Goal: Information Seeking & Learning: Learn about a topic

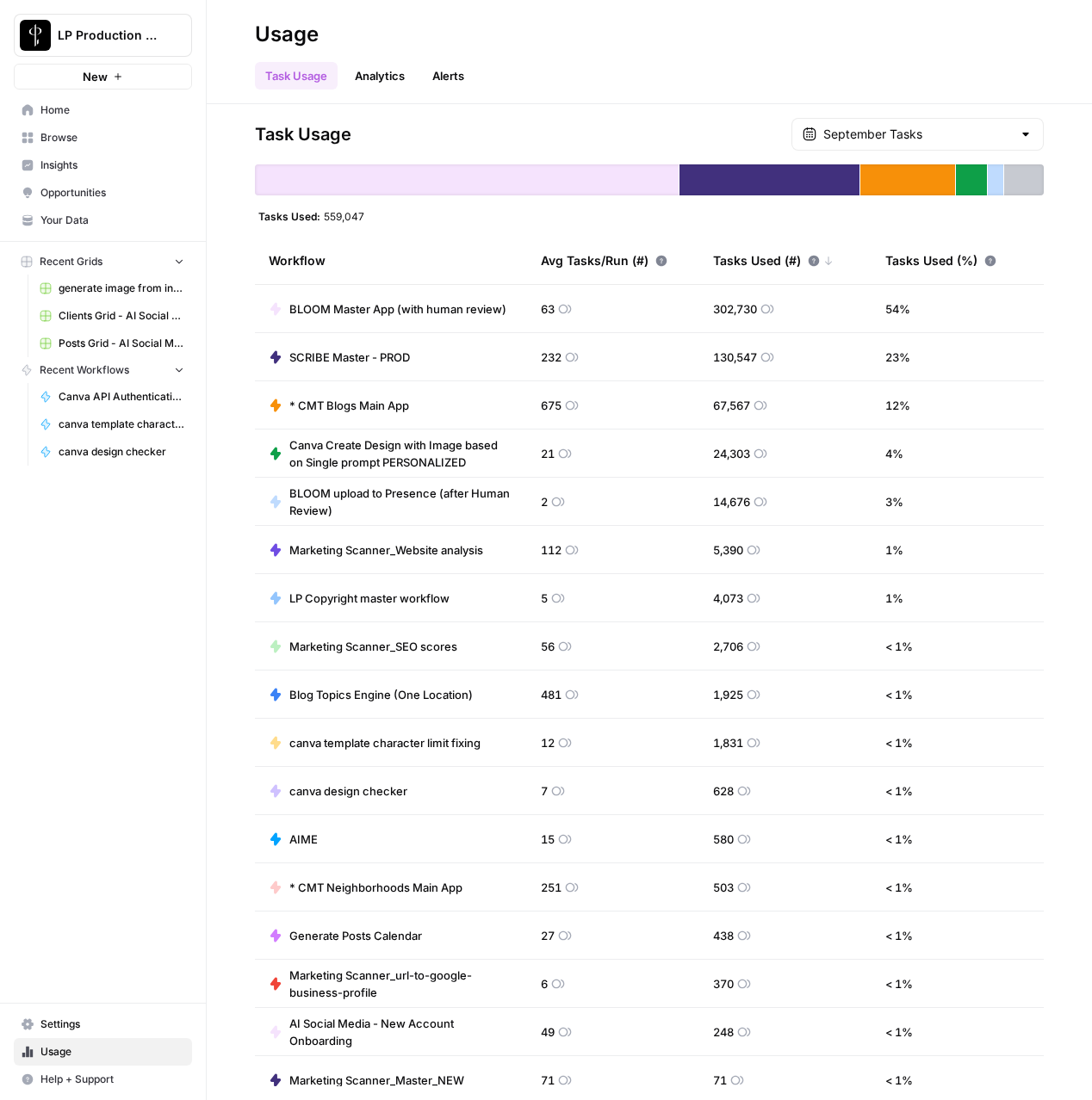
click at [54, 139] on span "Browse" at bounding box center [113, 137] width 143 height 15
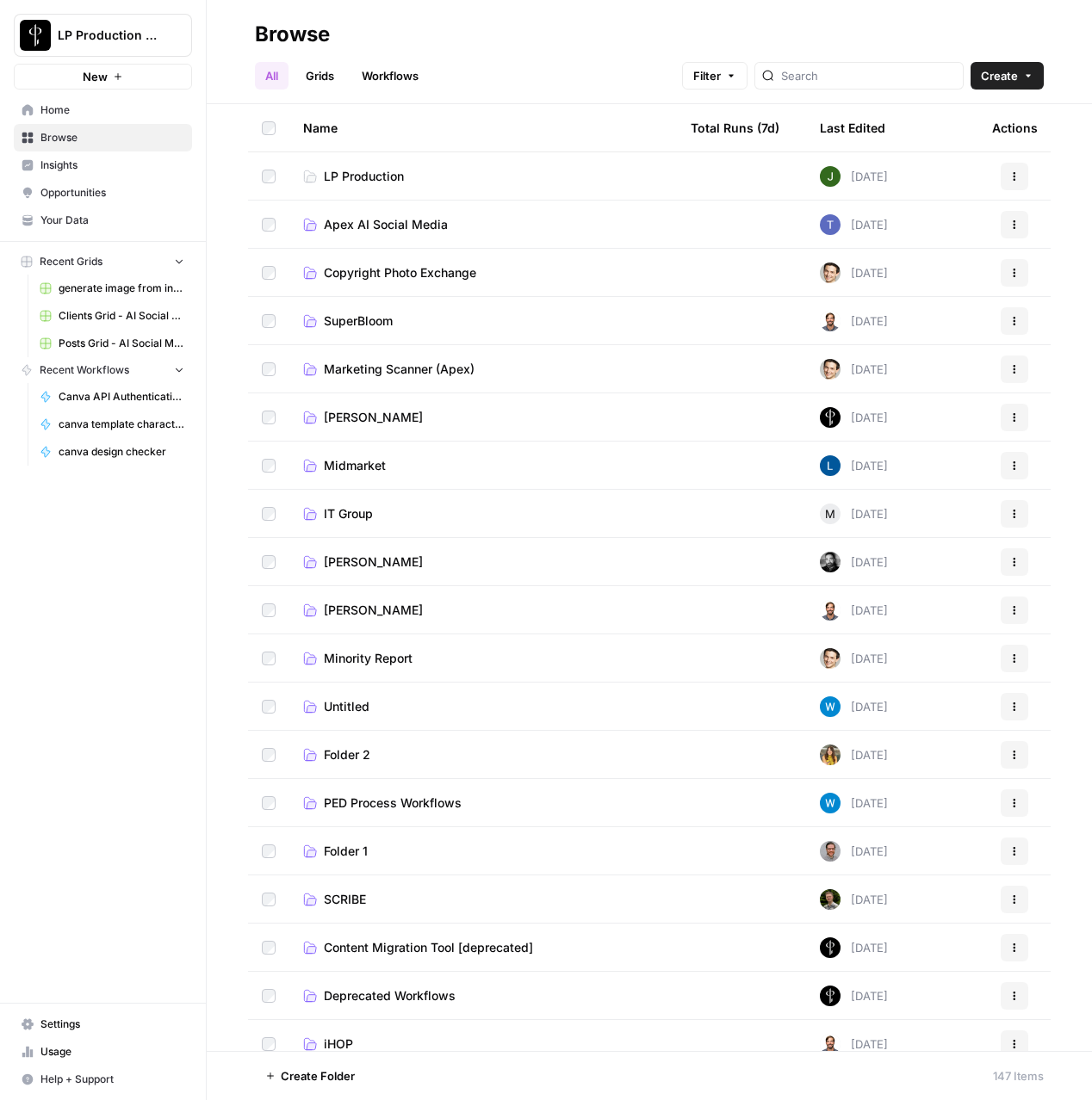
click at [379, 269] on span "Copyright Photo Exchange" at bounding box center [400, 272] width 152 height 17
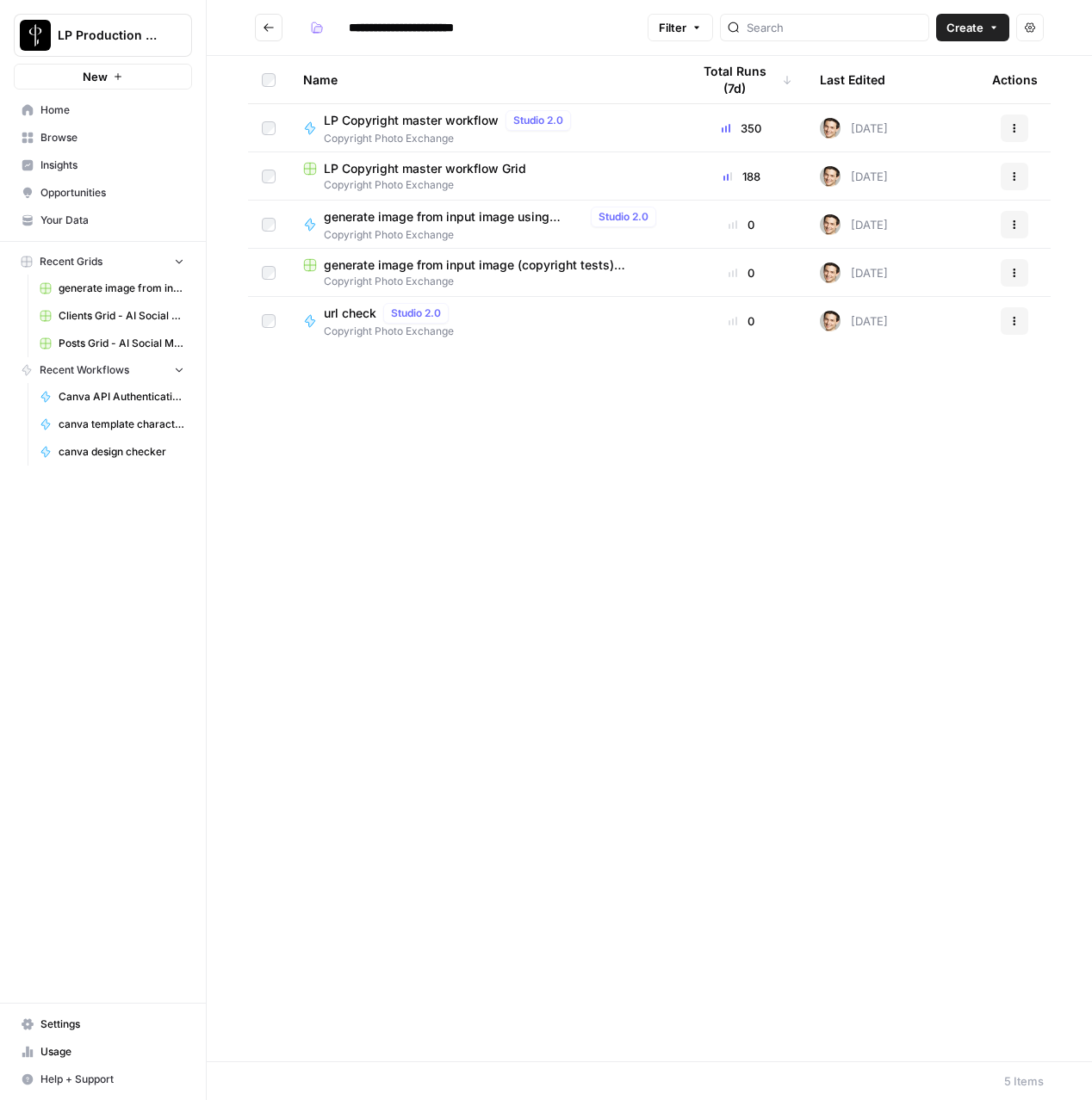
click at [360, 136] on span "Copyright Photo Exchange" at bounding box center [451, 138] width 254 height 15
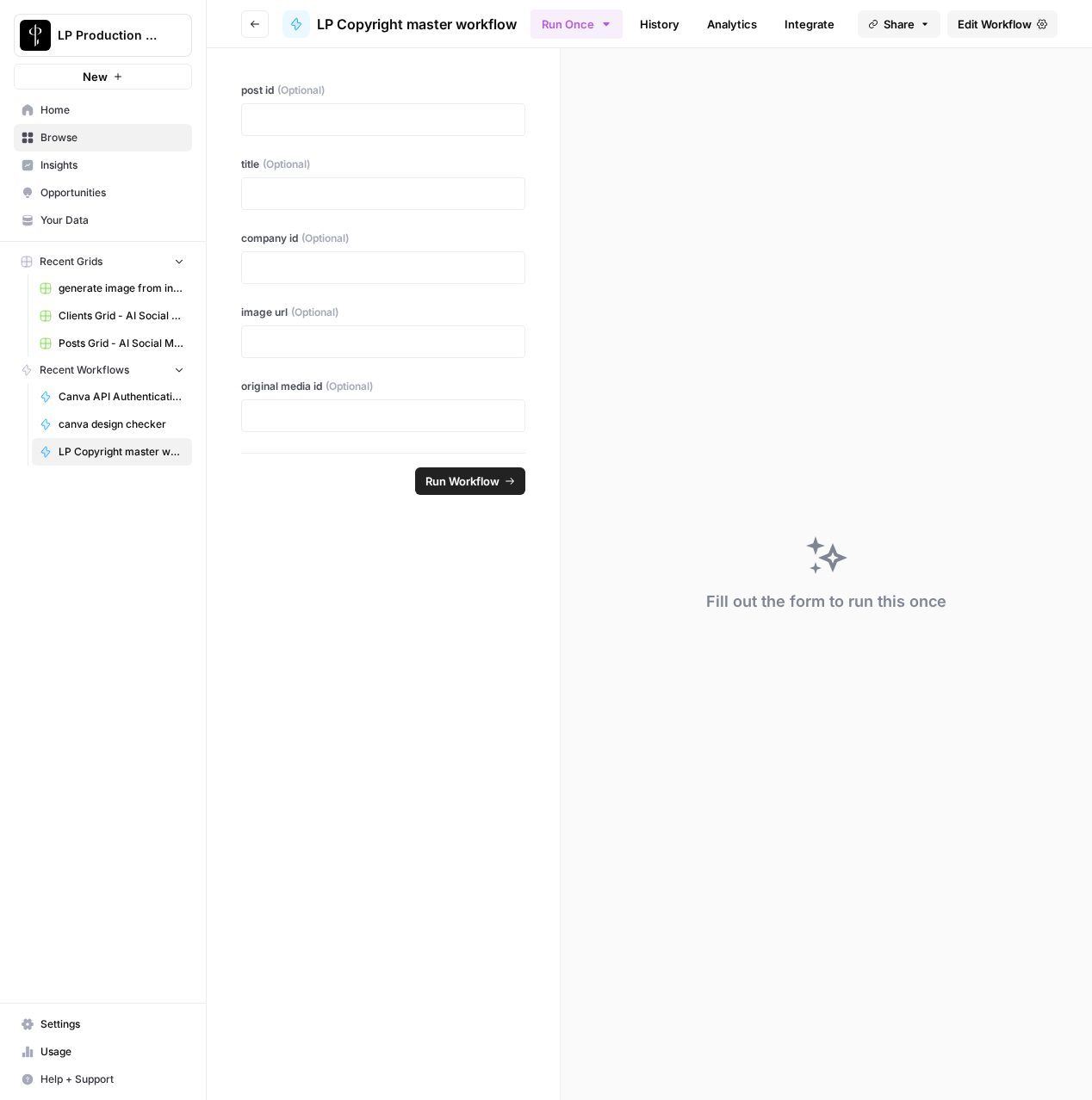
click at [989, 20] on span "Edit Workflow" at bounding box center [995, 24] width 74 height 17
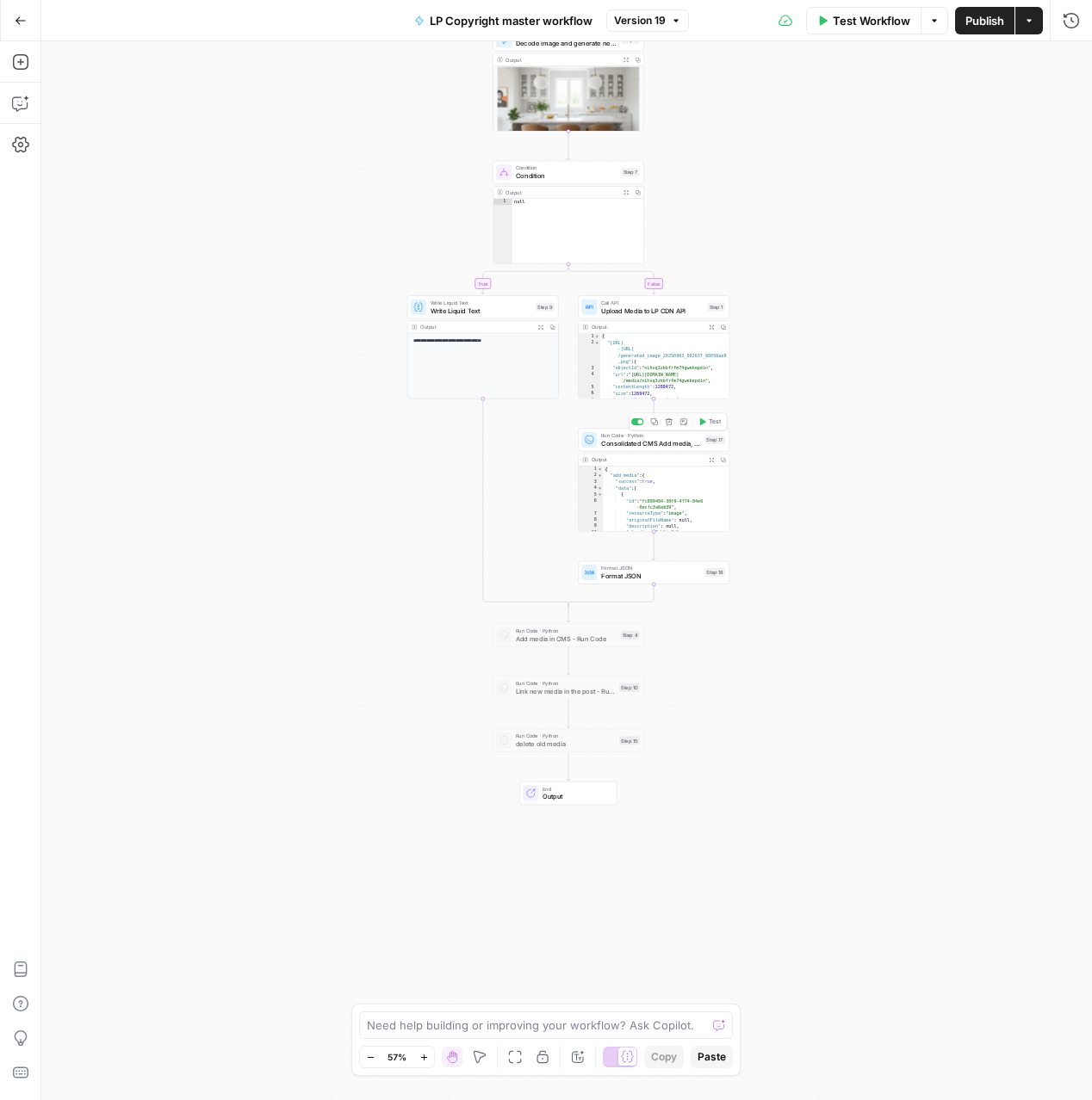
click at [664, 444] on span "Consolidated CMS Add media, update post, delete old" at bounding box center [651, 443] width 100 height 9
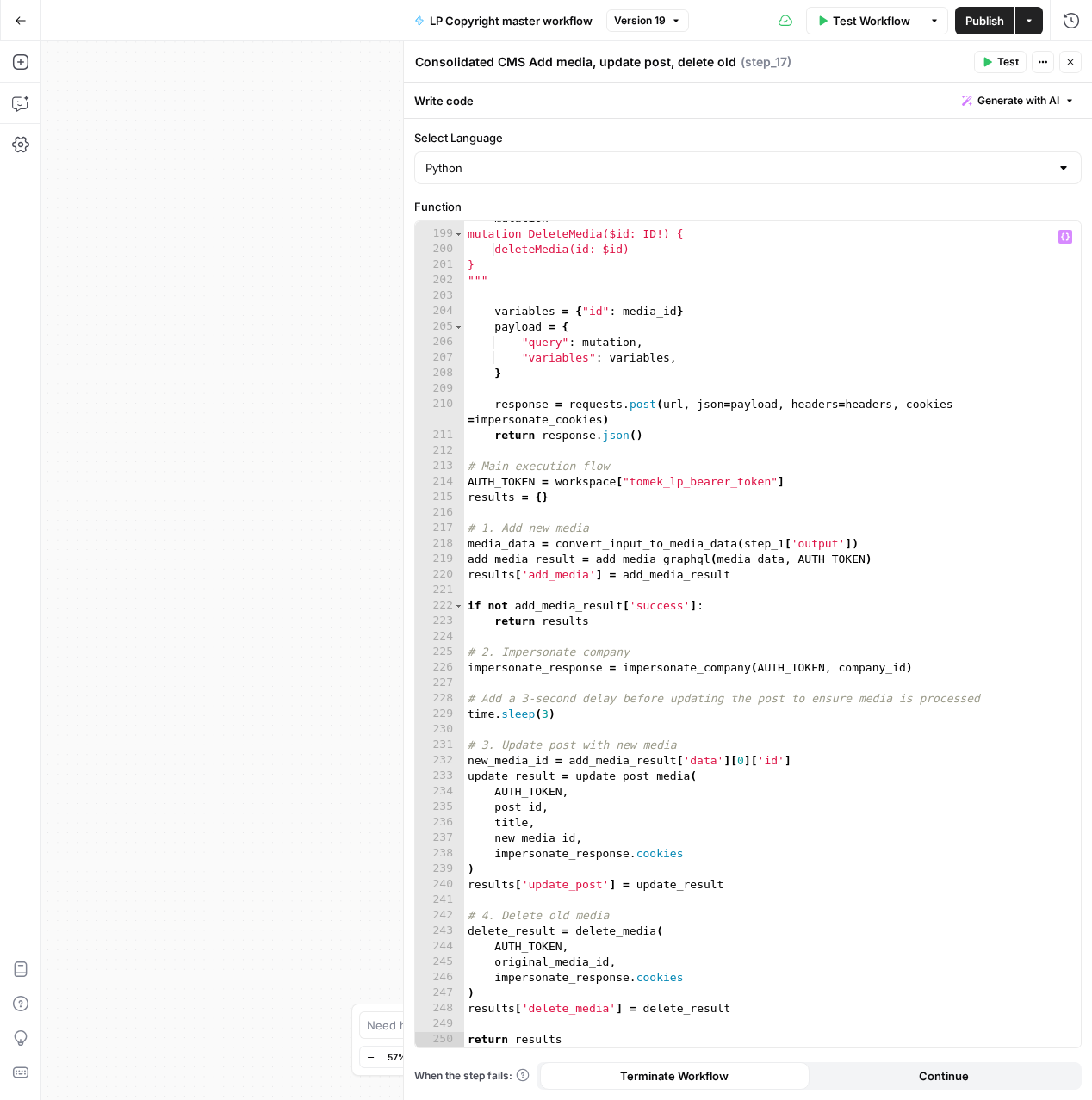
scroll to position [3156, 0]
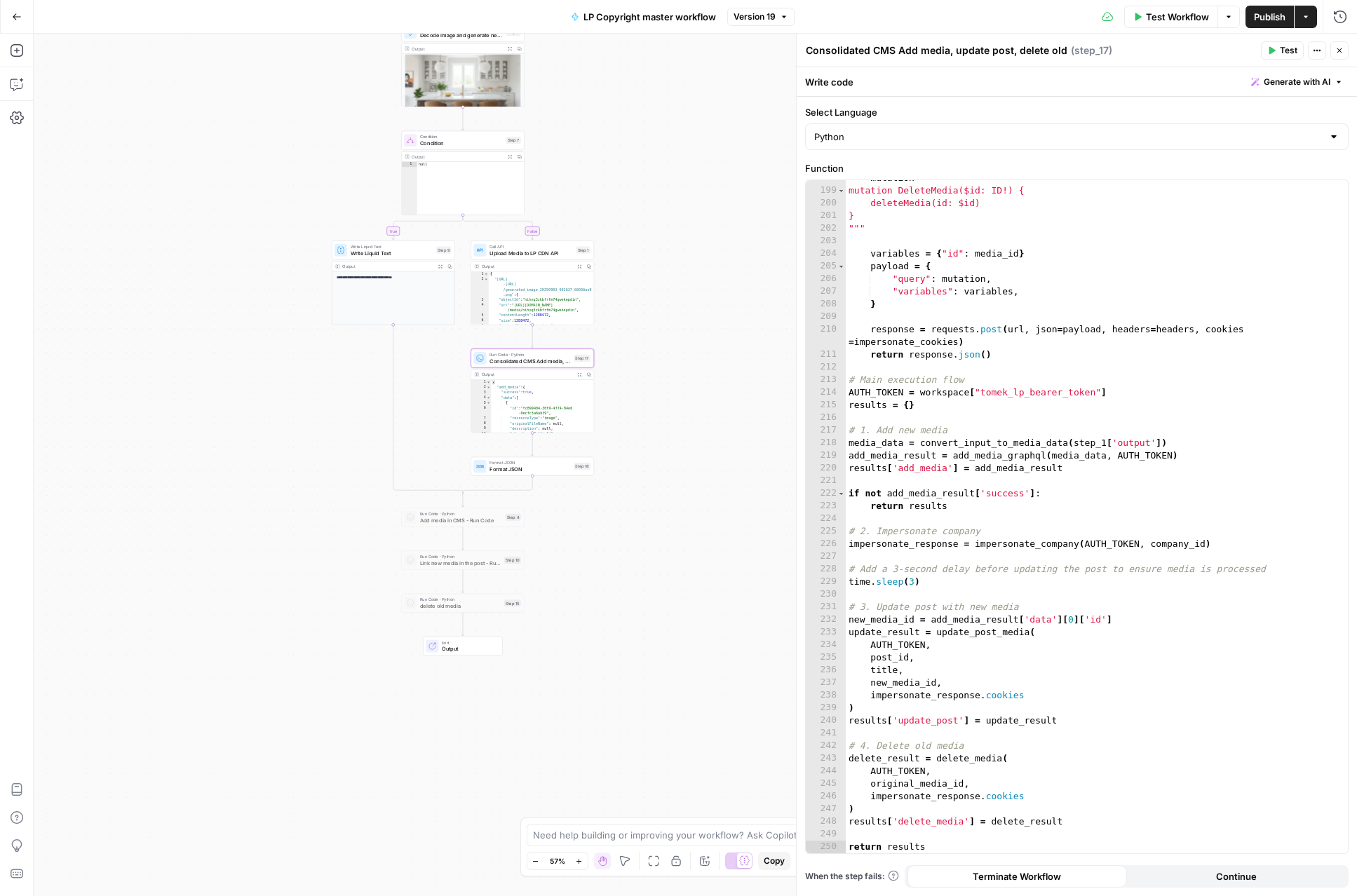
scroll to position [2570, 0]
click at [17, 13] on icon "button" at bounding box center [16, 16] width 10 height 10
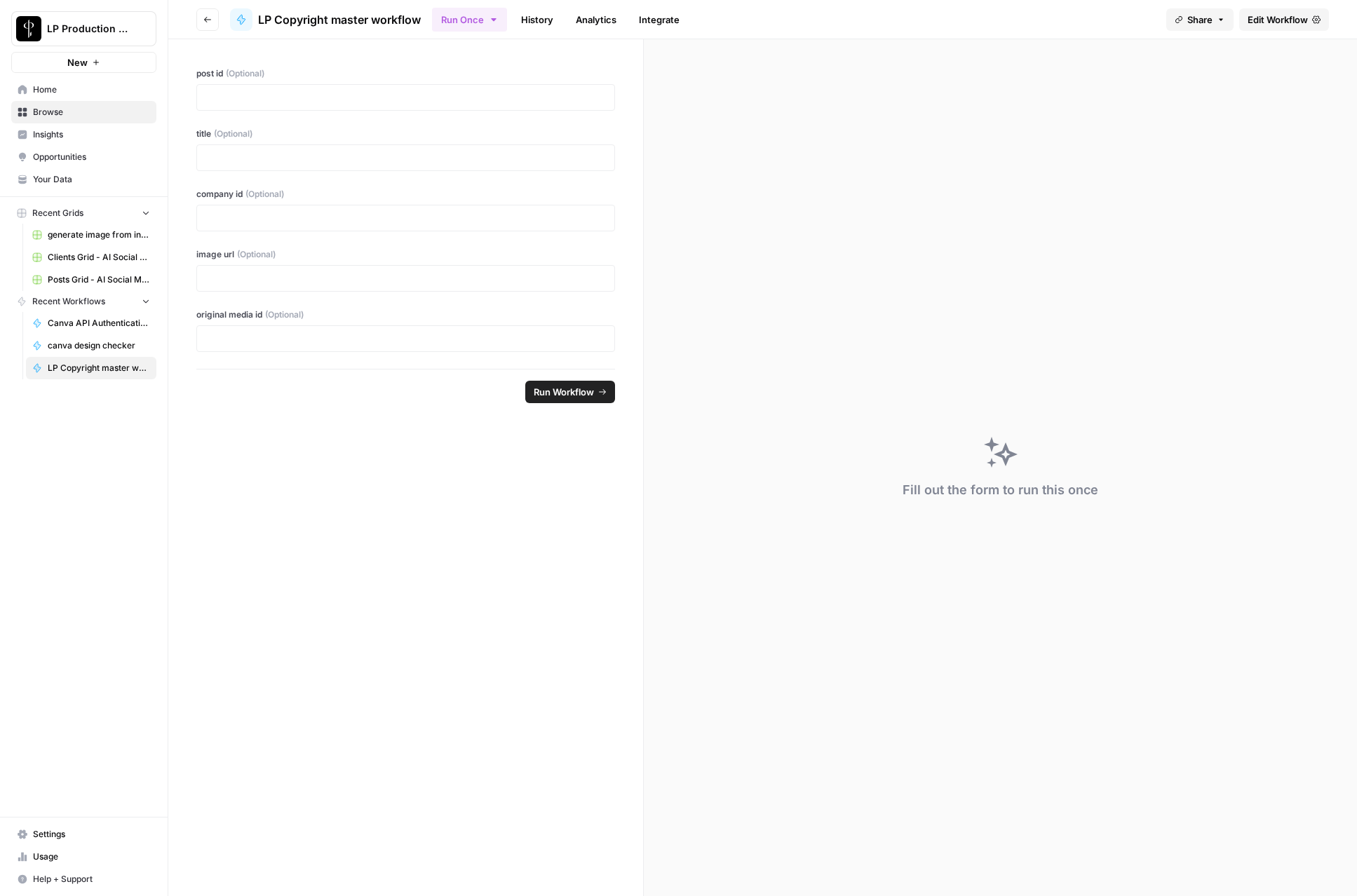
click at [44, 23] on button "LP Production Workloads" at bounding box center [84, 28] width 145 height 35
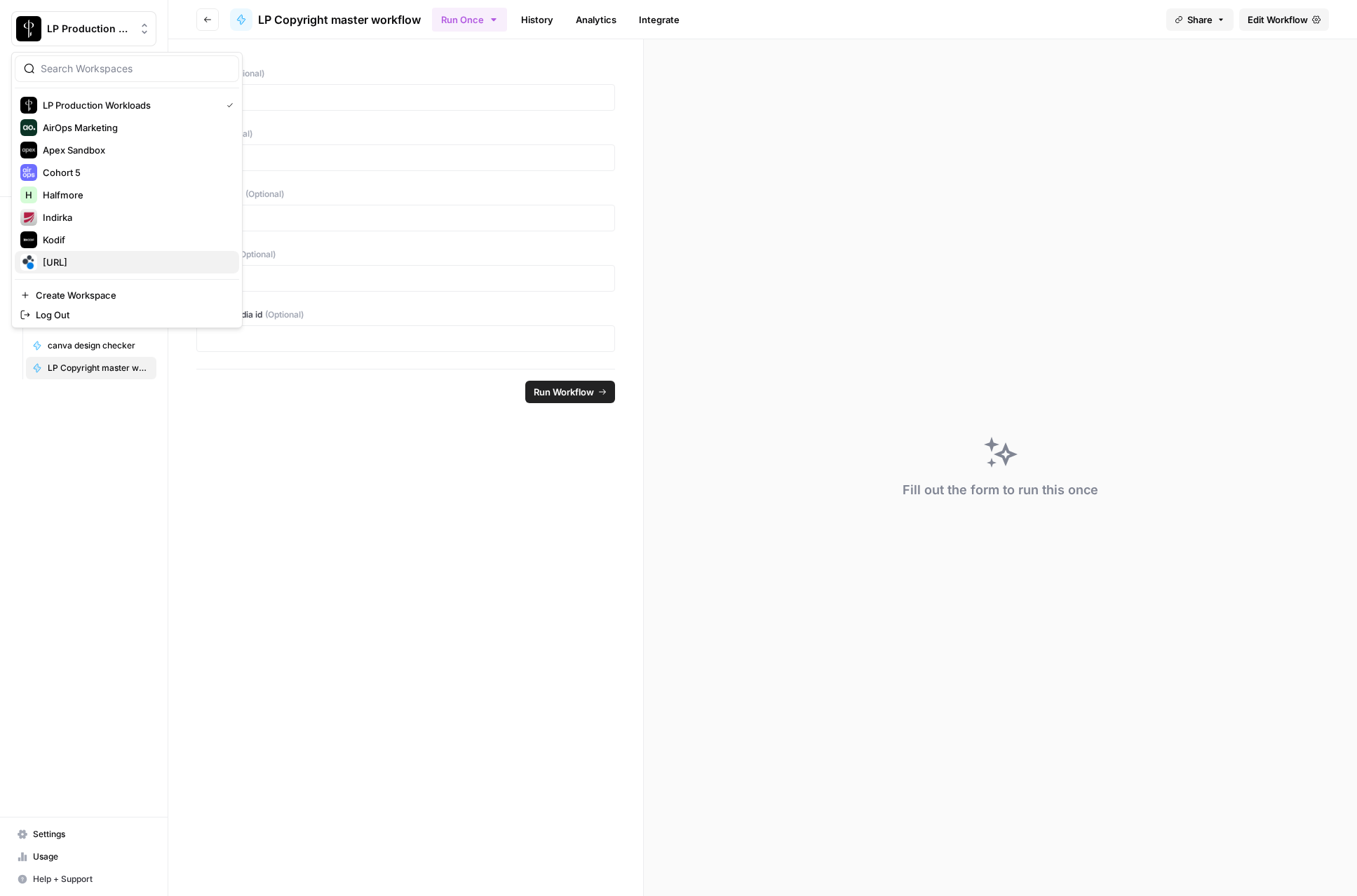
click at [91, 260] on span "[URL]" at bounding box center [135, 262] width 185 height 14
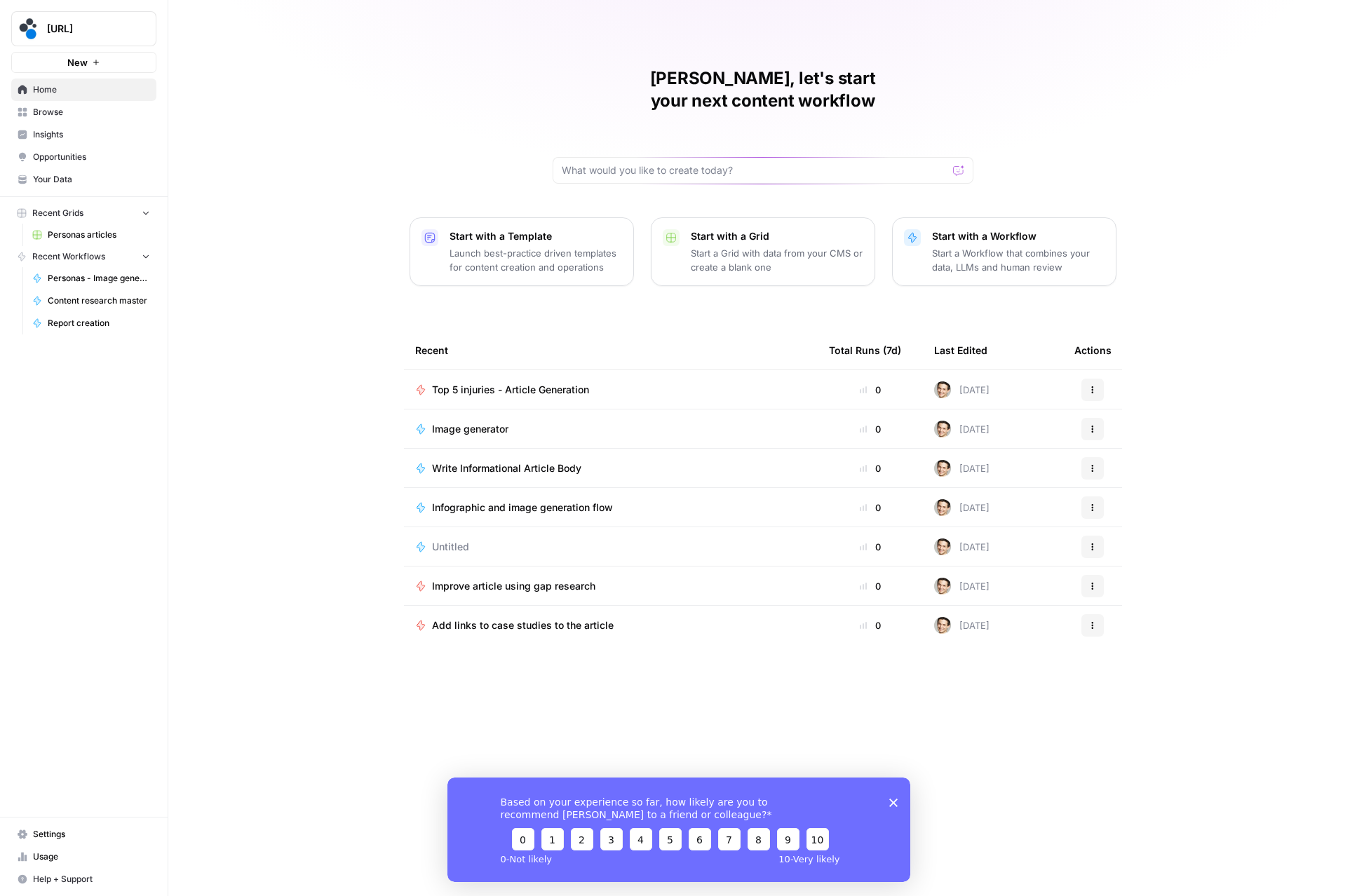
click at [61, 136] on span "Insights" at bounding box center [92, 135] width 117 height 13
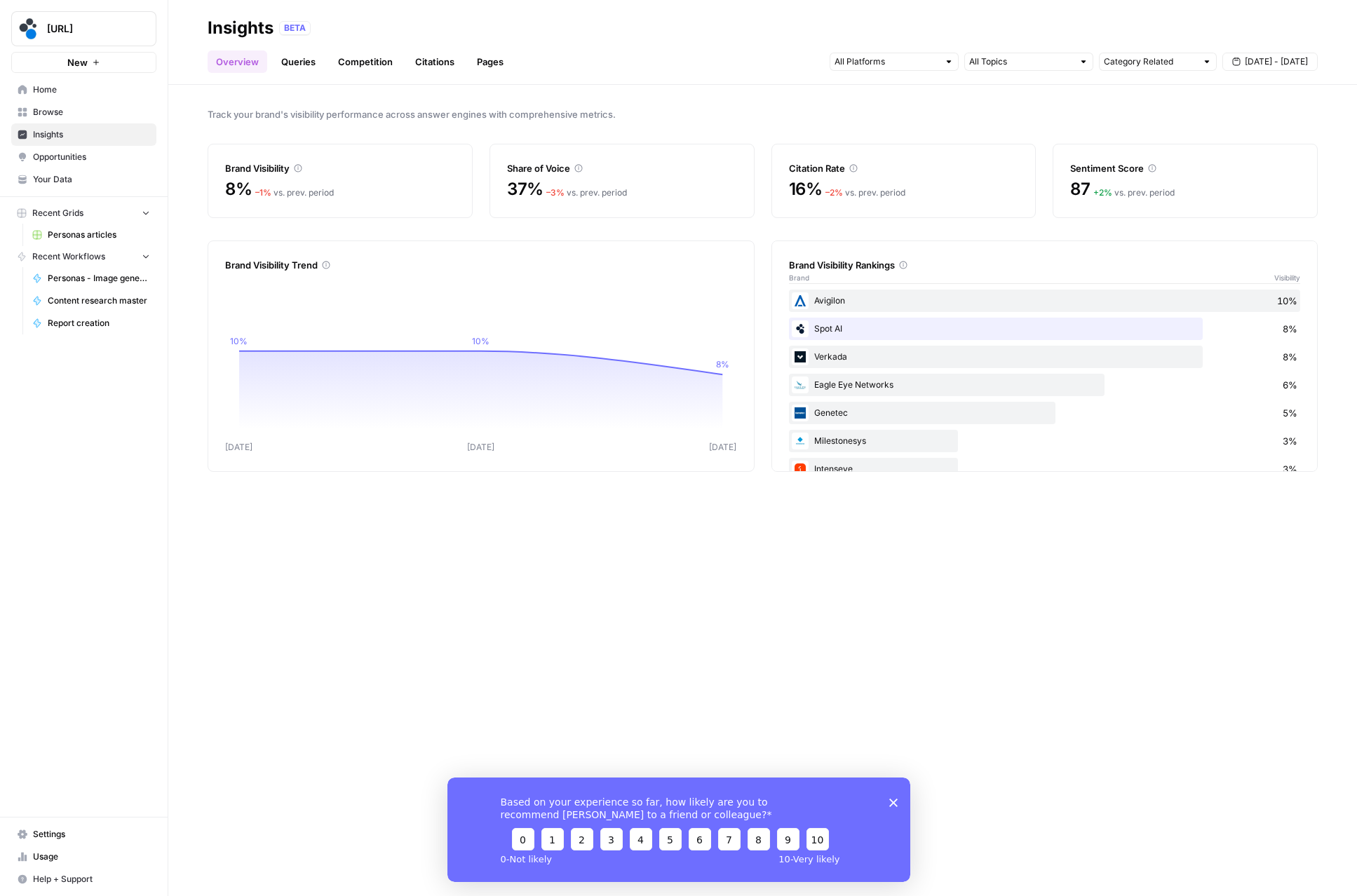
click at [294, 64] on link "Queries" at bounding box center [298, 61] width 51 height 22
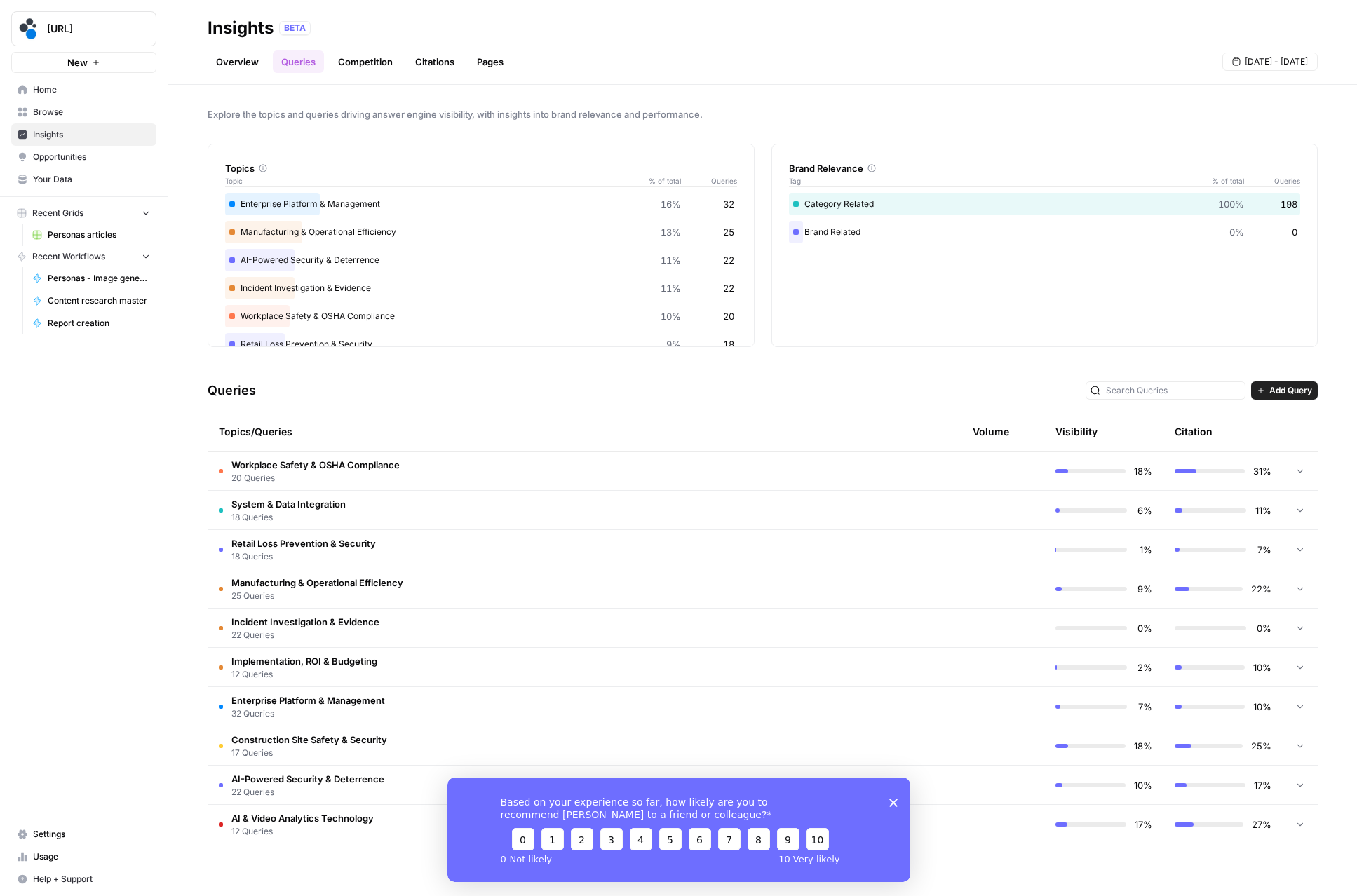
click at [246, 62] on link "Overview" at bounding box center [237, 61] width 60 height 22
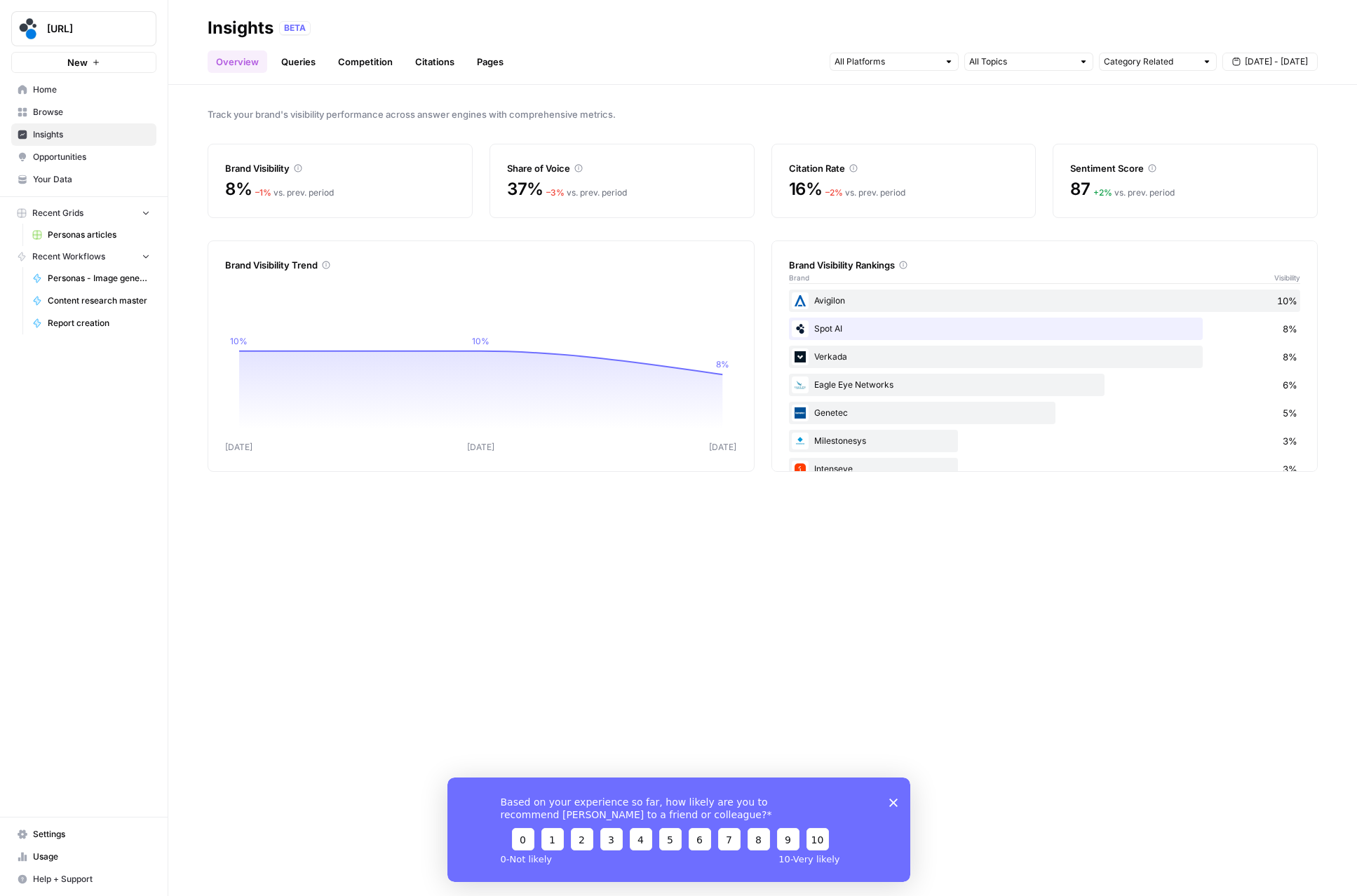
click at [292, 59] on link "Queries" at bounding box center [298, 61] width 51 height 22
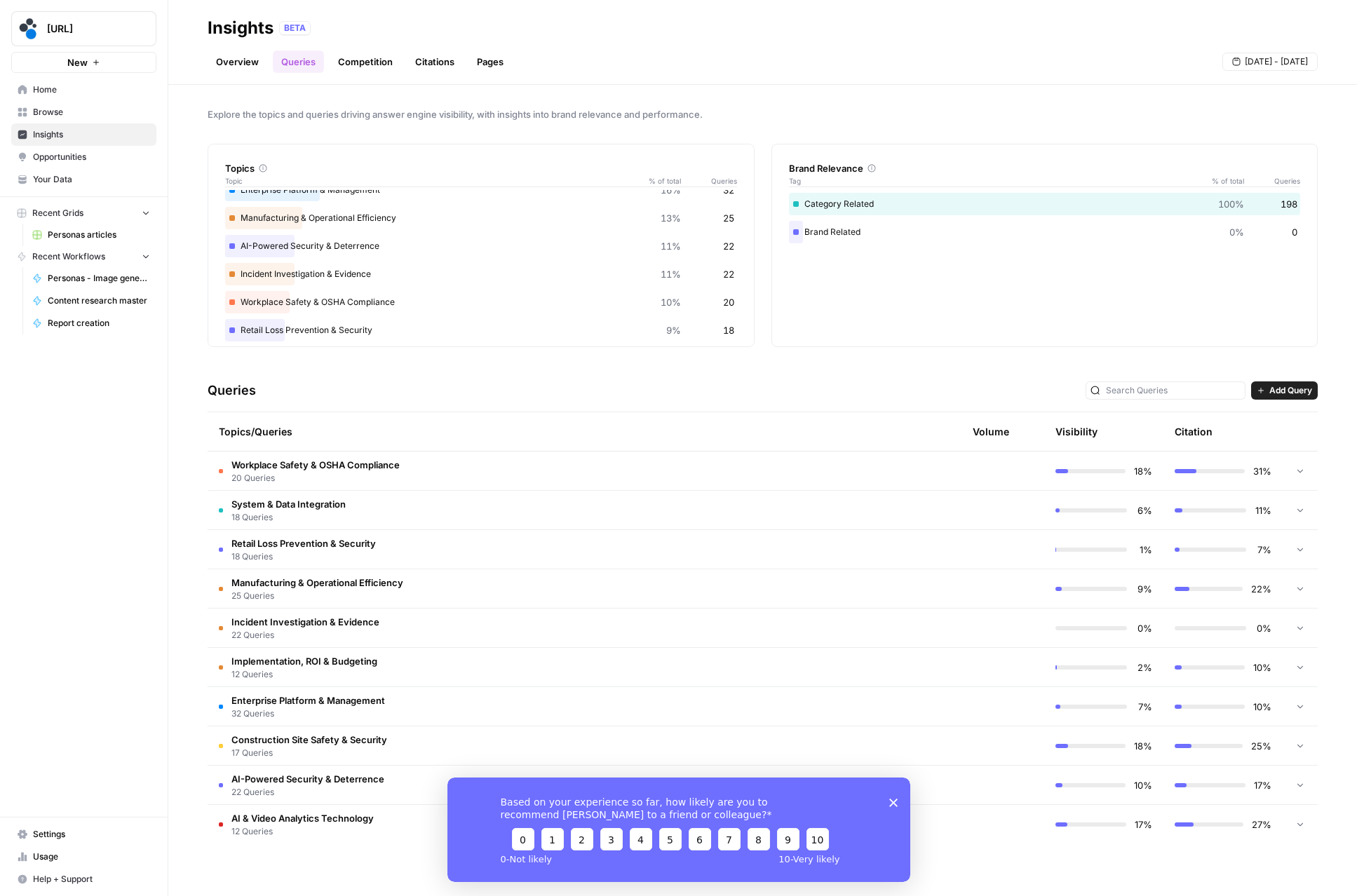
scroll to position [23, 0]
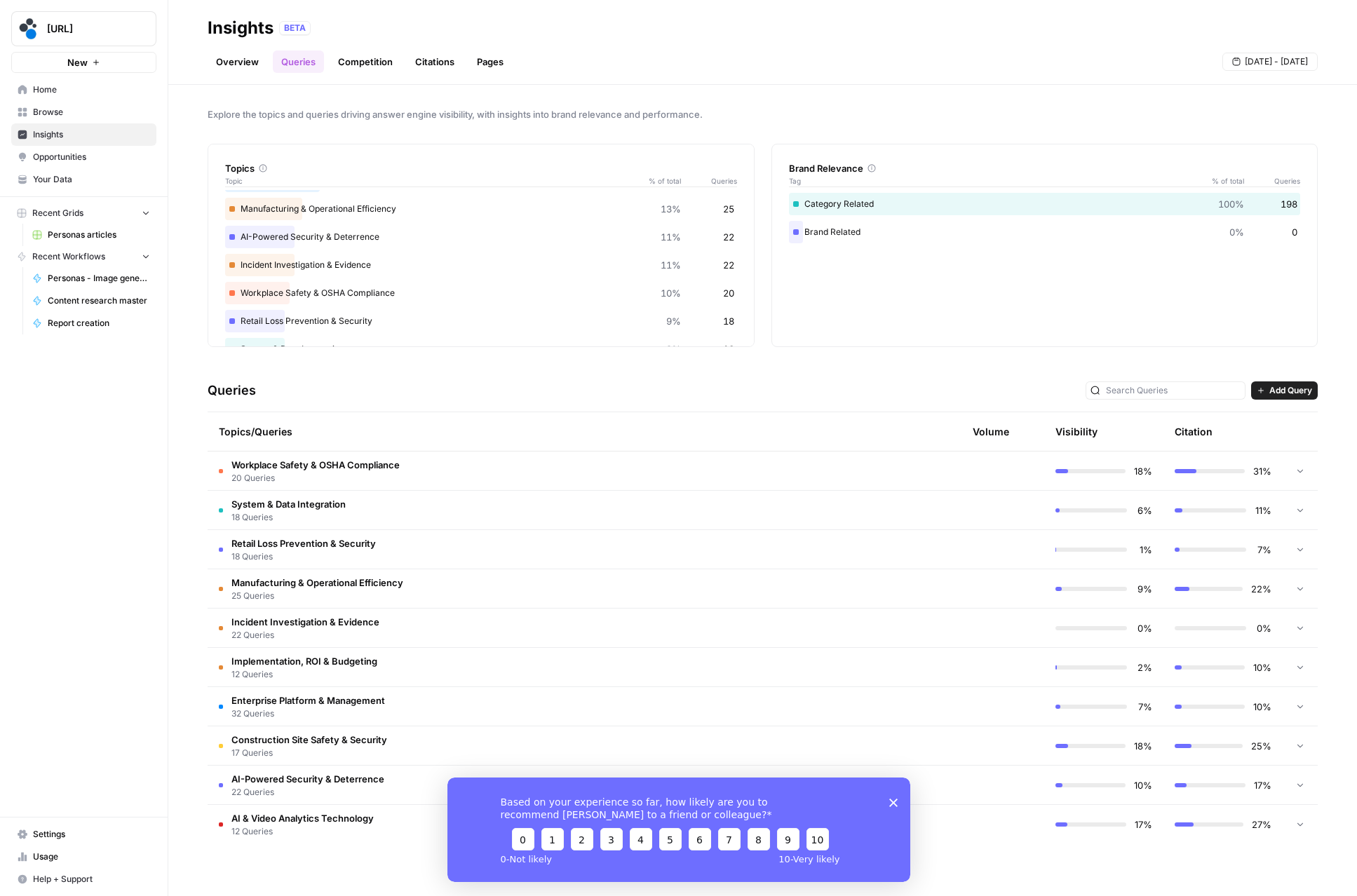
click at [399, 474] on span "20 Queries" at bounding box center [316, 478] width 169 height 13
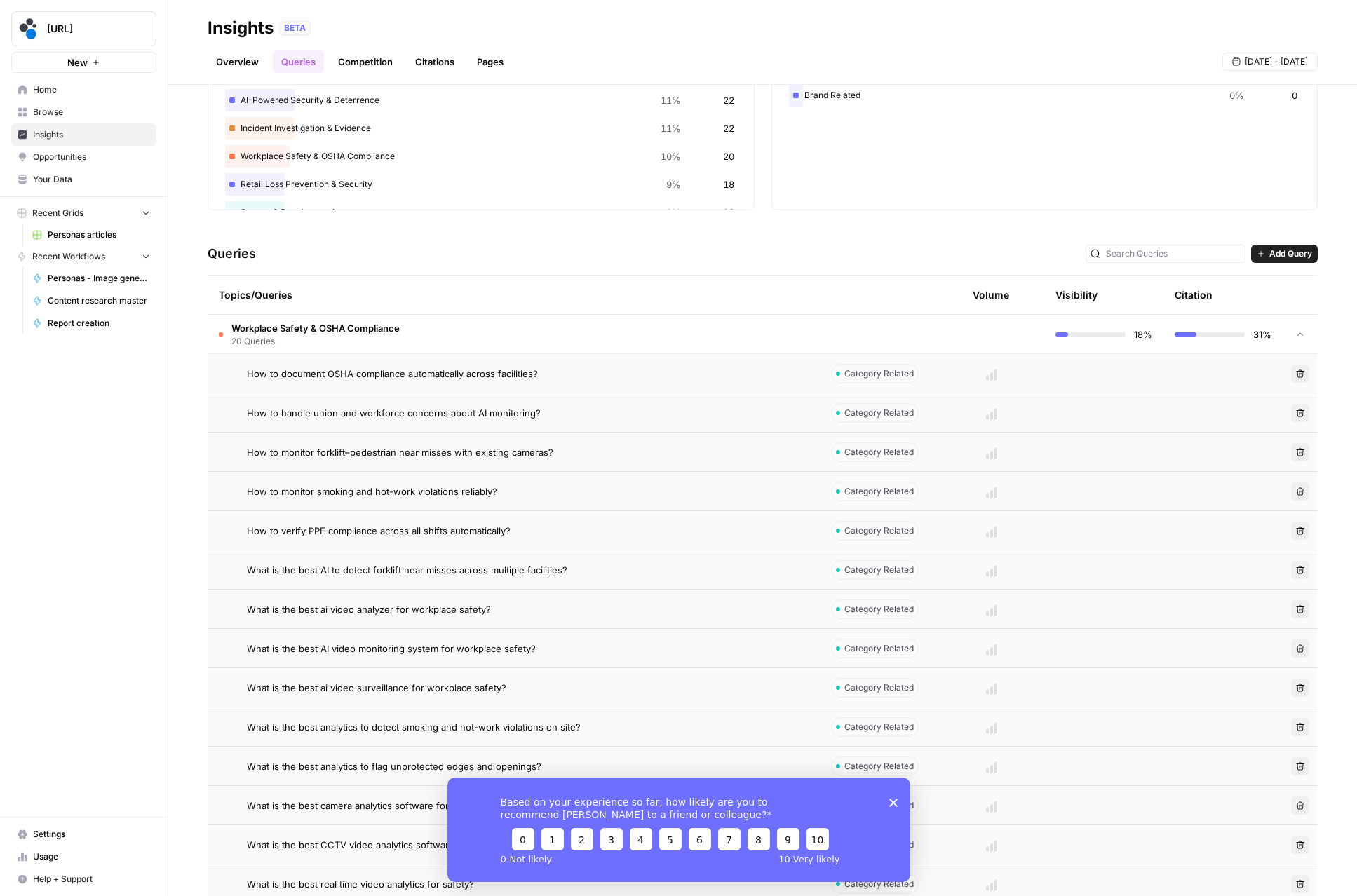
scroll to position [140, 0]
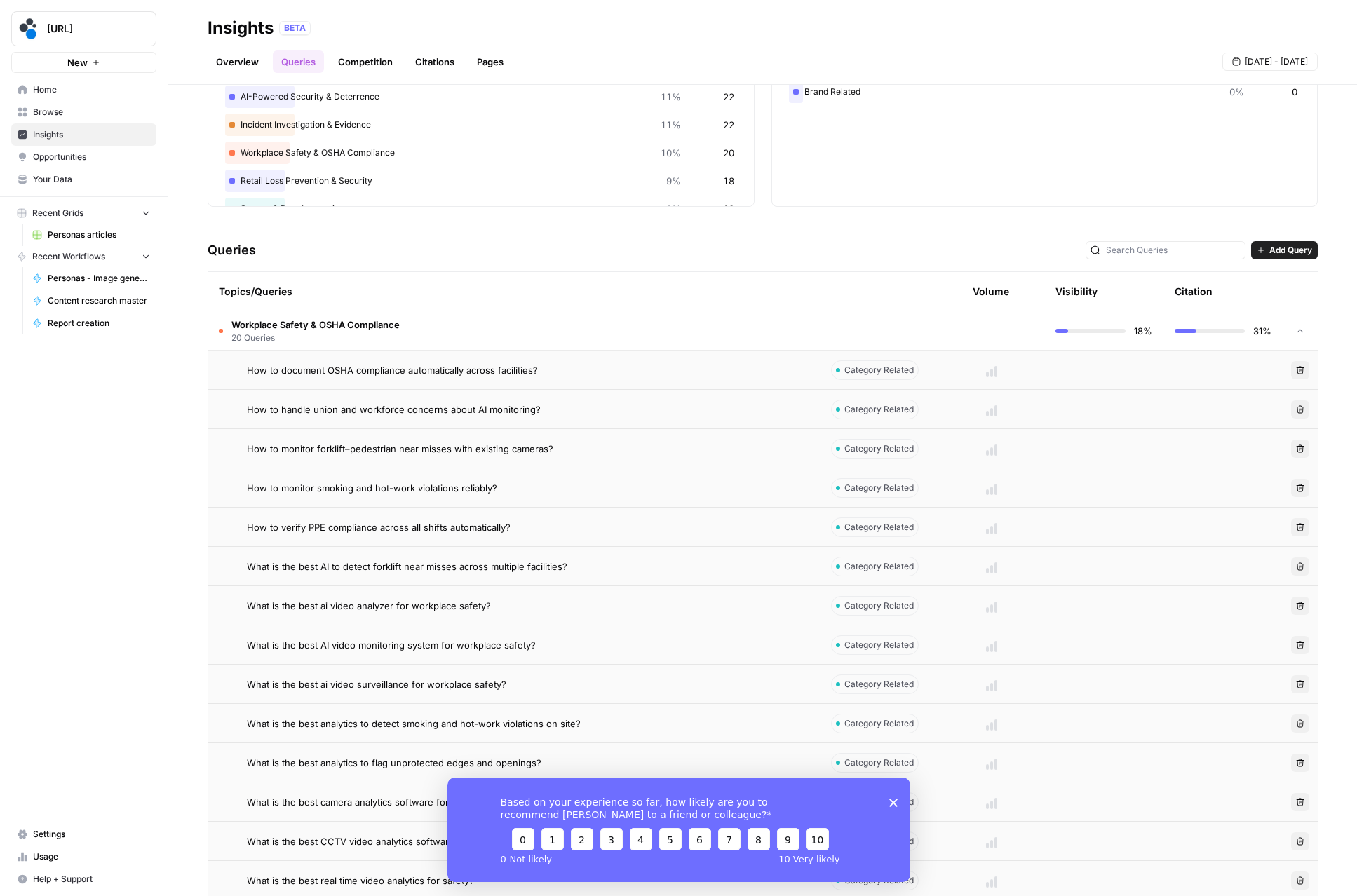
click at [993, 369] on div at bounding box center [992, 370] width 83 height 14
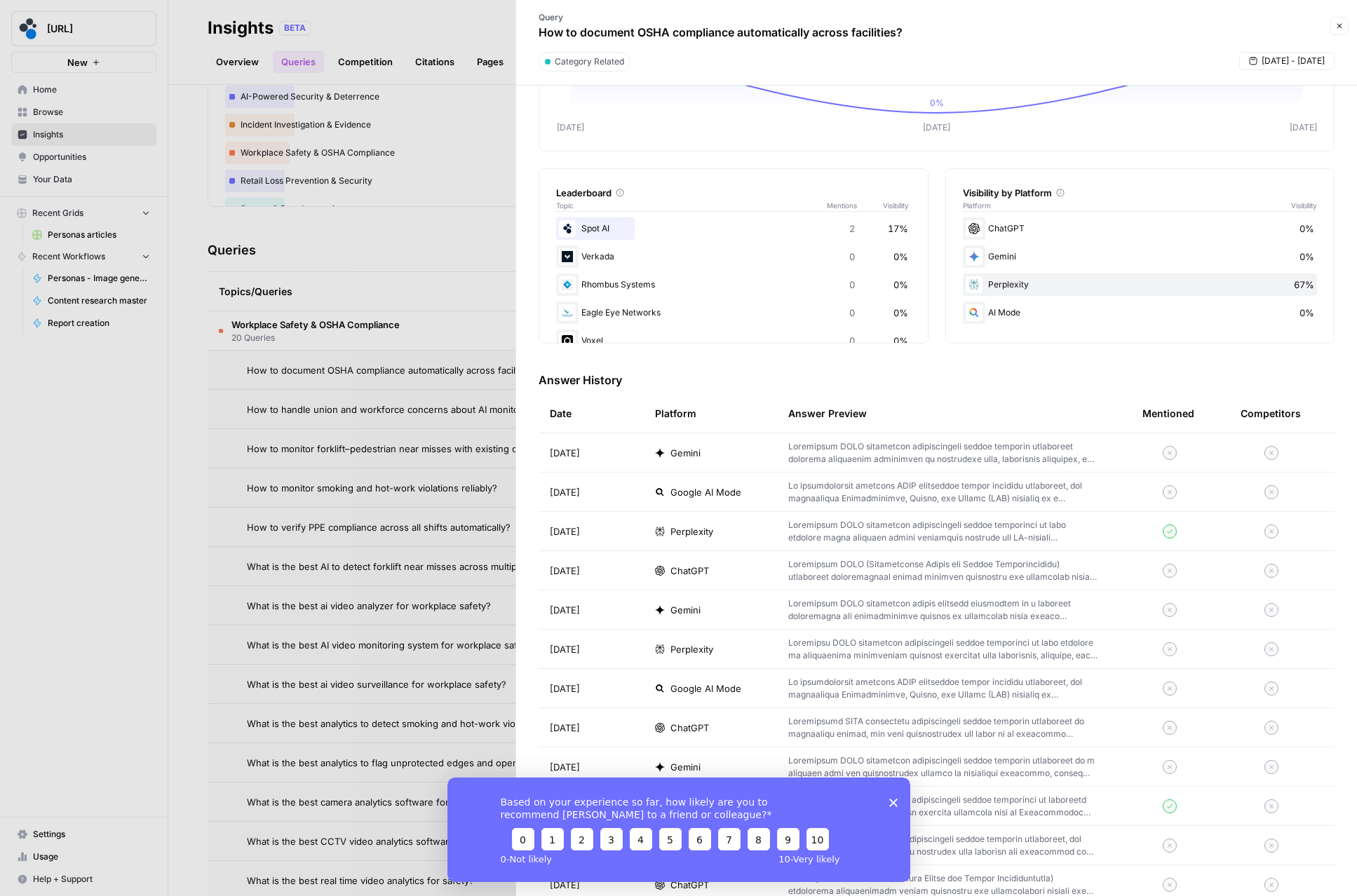
scroll to position [177, 0]
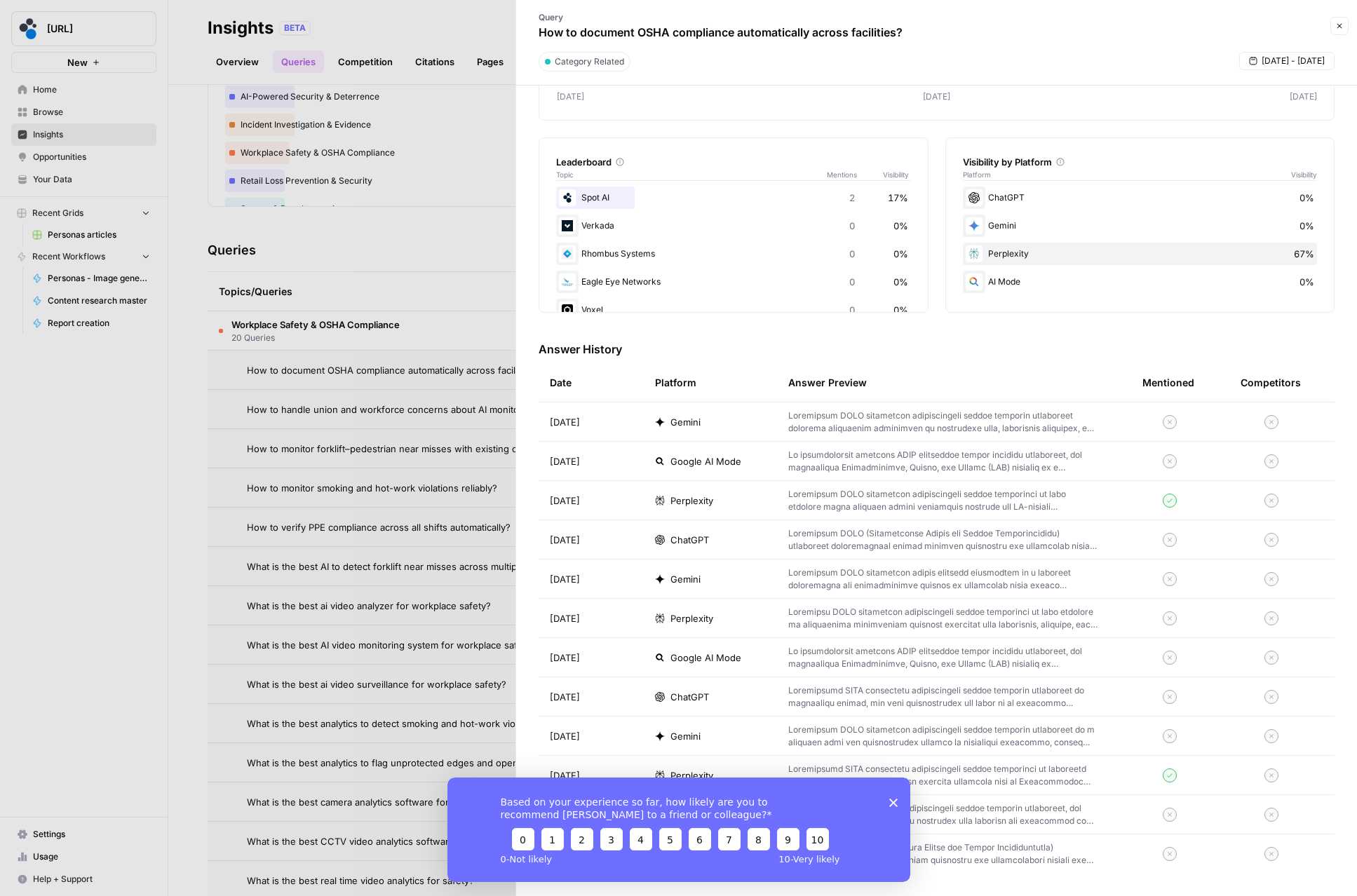
click at [890, 804] on polygon "Close survey" at bounding box center [893, 801] width 8 height 8
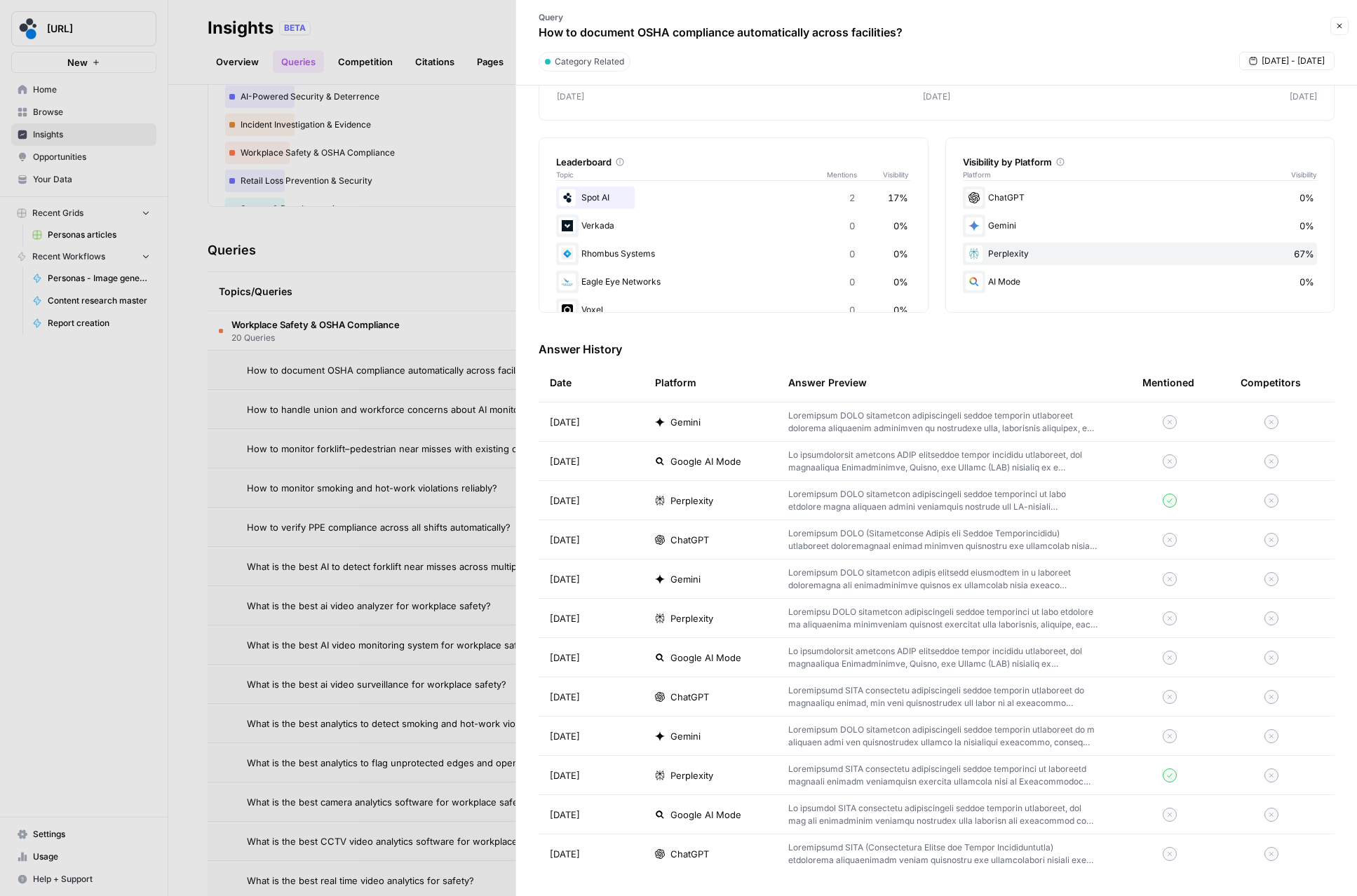
click at [1336, 30] on button "Close" at bounding box center [1339, 26] width 18 height 18
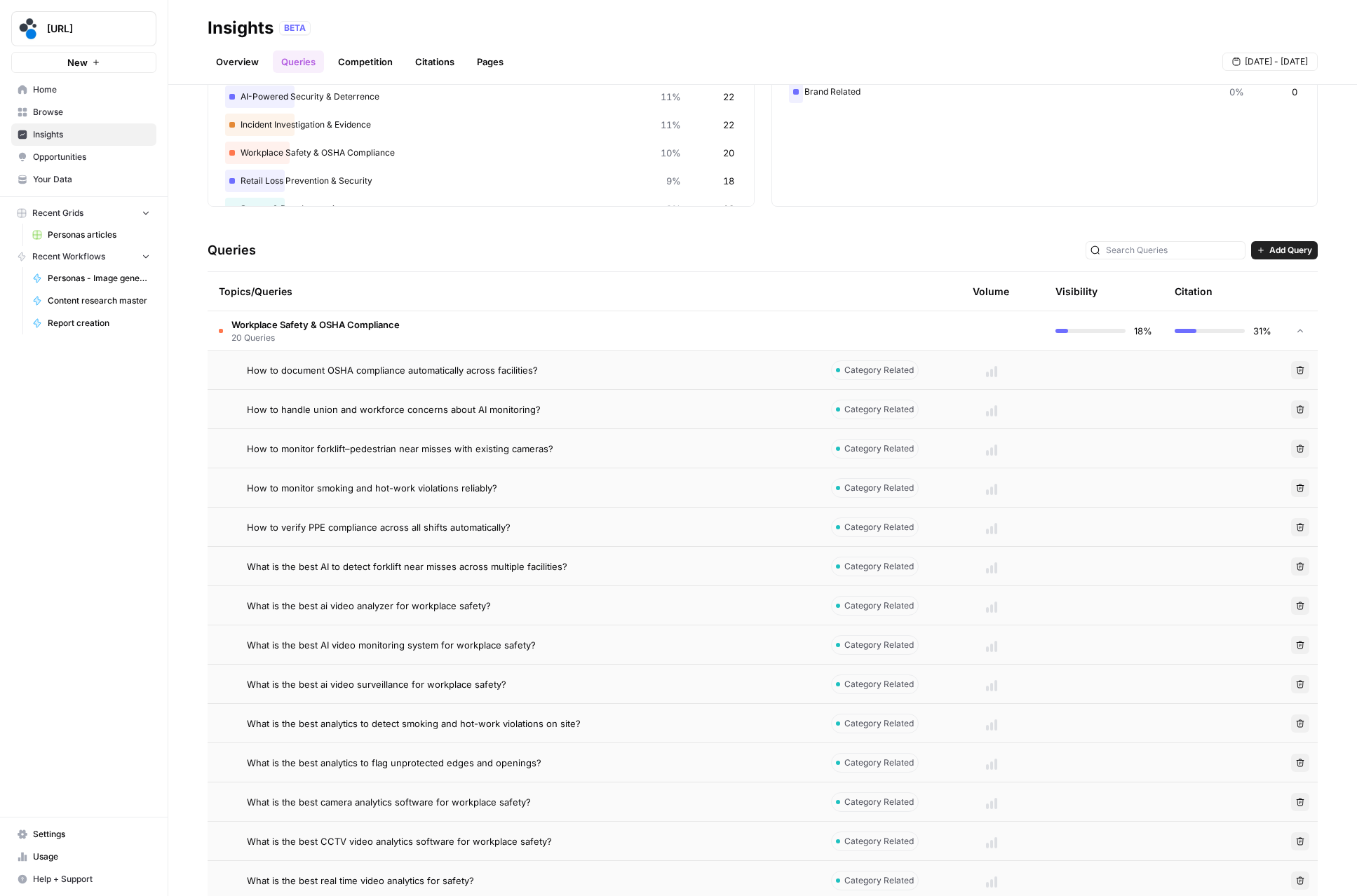
click at [466, 390] on td "How to handle union and workforce concerns about AI monitoring?" at bounding box center [514, 409] width 612 height 38
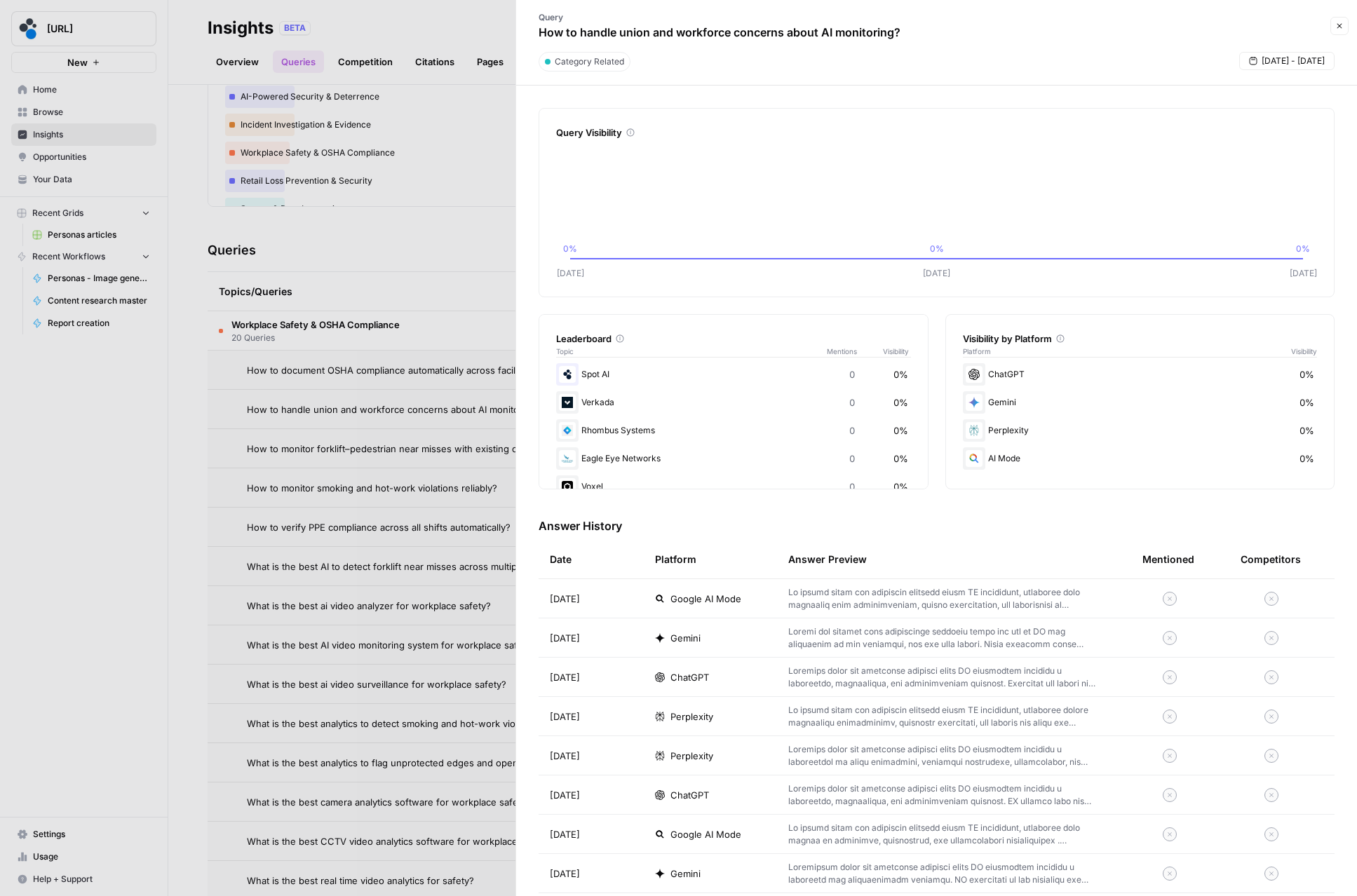
click at [447, 455] on div at bounding box center [678, 448] width 1357 height 896
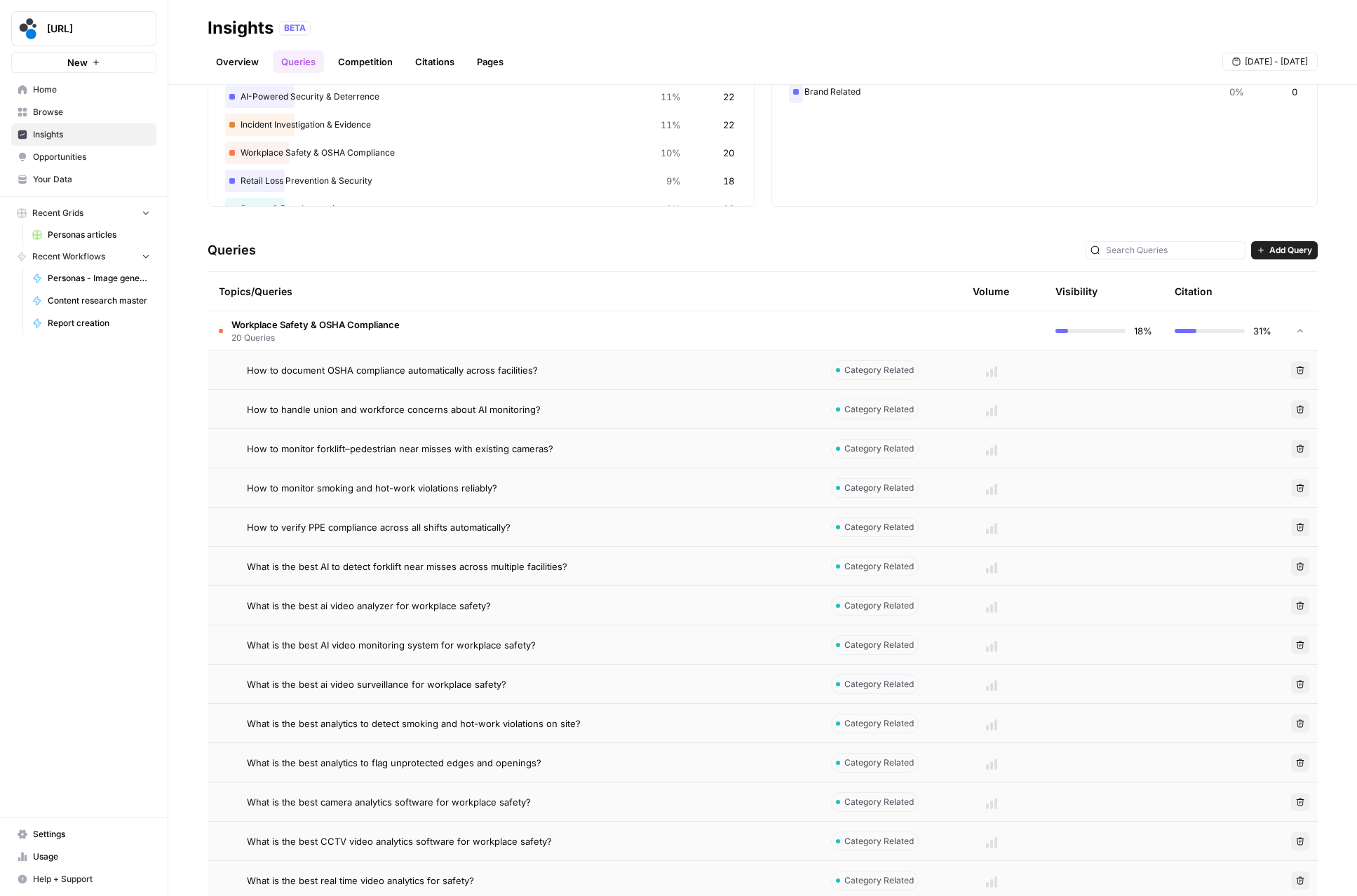
click at [450, 450] on span "How to monitor forklift–pedestrian near misses with existing cameras?" at bounding box center [400, 449] width 306 height 14
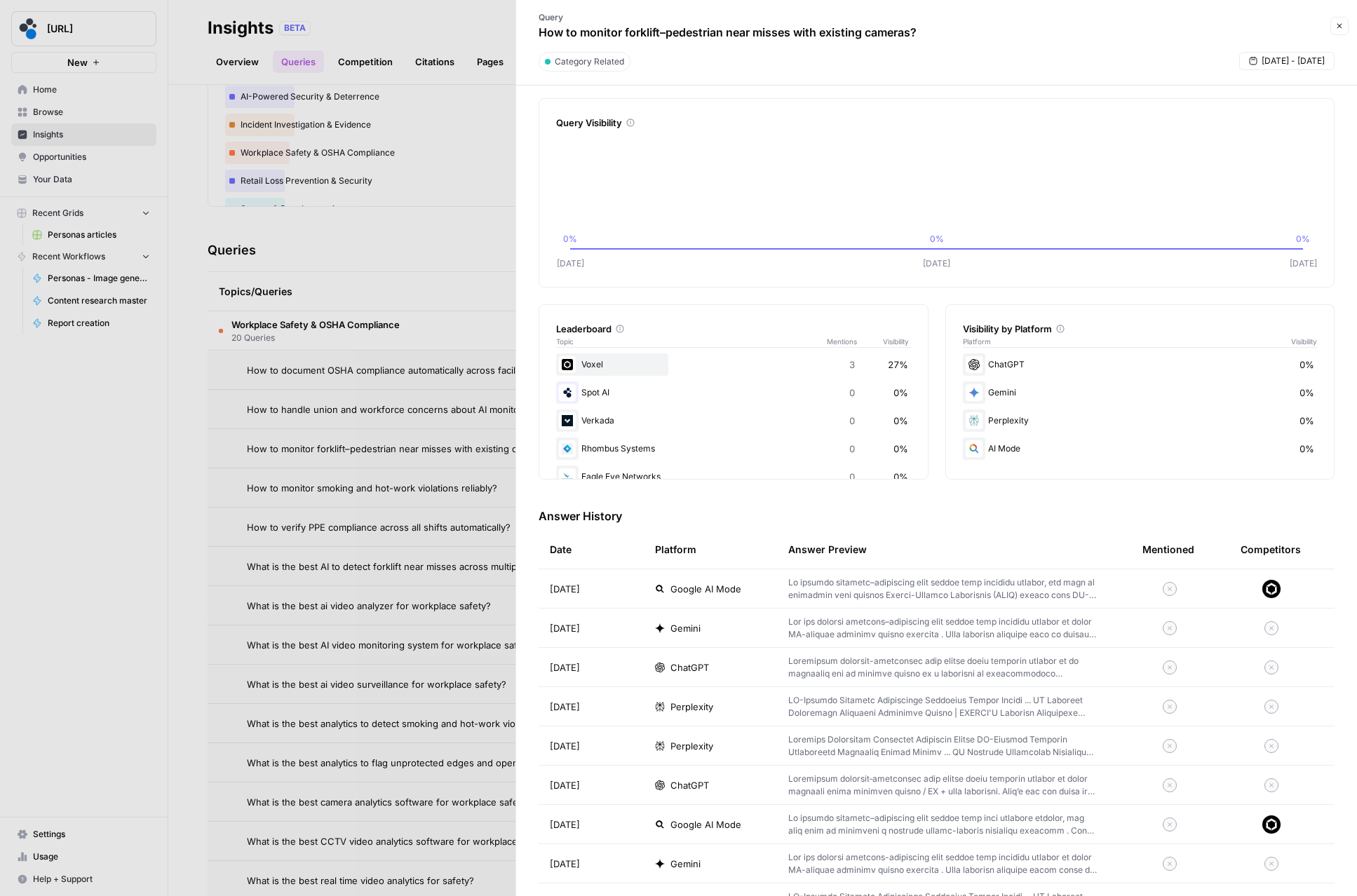
scroll to position [13, 0]
drag, startPoint x: 929, startPoint y: 34, endPoint x: 521, endPoint y: 35, distance: 408.0
click at [523, 36] on header "Query How to monitor forklift–pedestrian near misses with existing cameras? Clo…" at bounding box center [936, 43] width 841 height 86
copy p "How to monitor forklift–pedestrian near misses with existing cameras?"
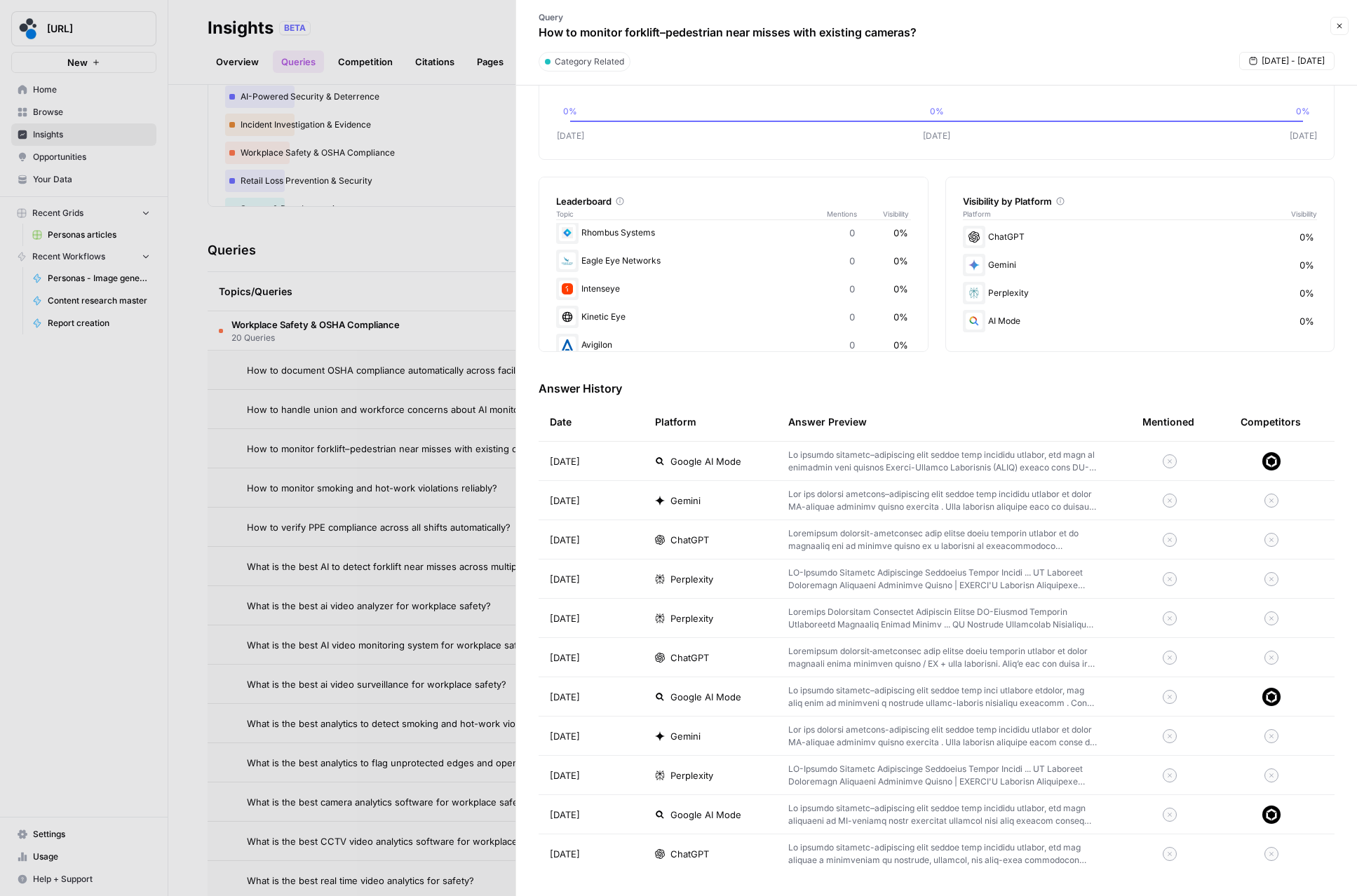
scroll to position [0, 0]
click at [1337, 21] on button "Close" at bounding box center [1339, 26] width 18 height 18
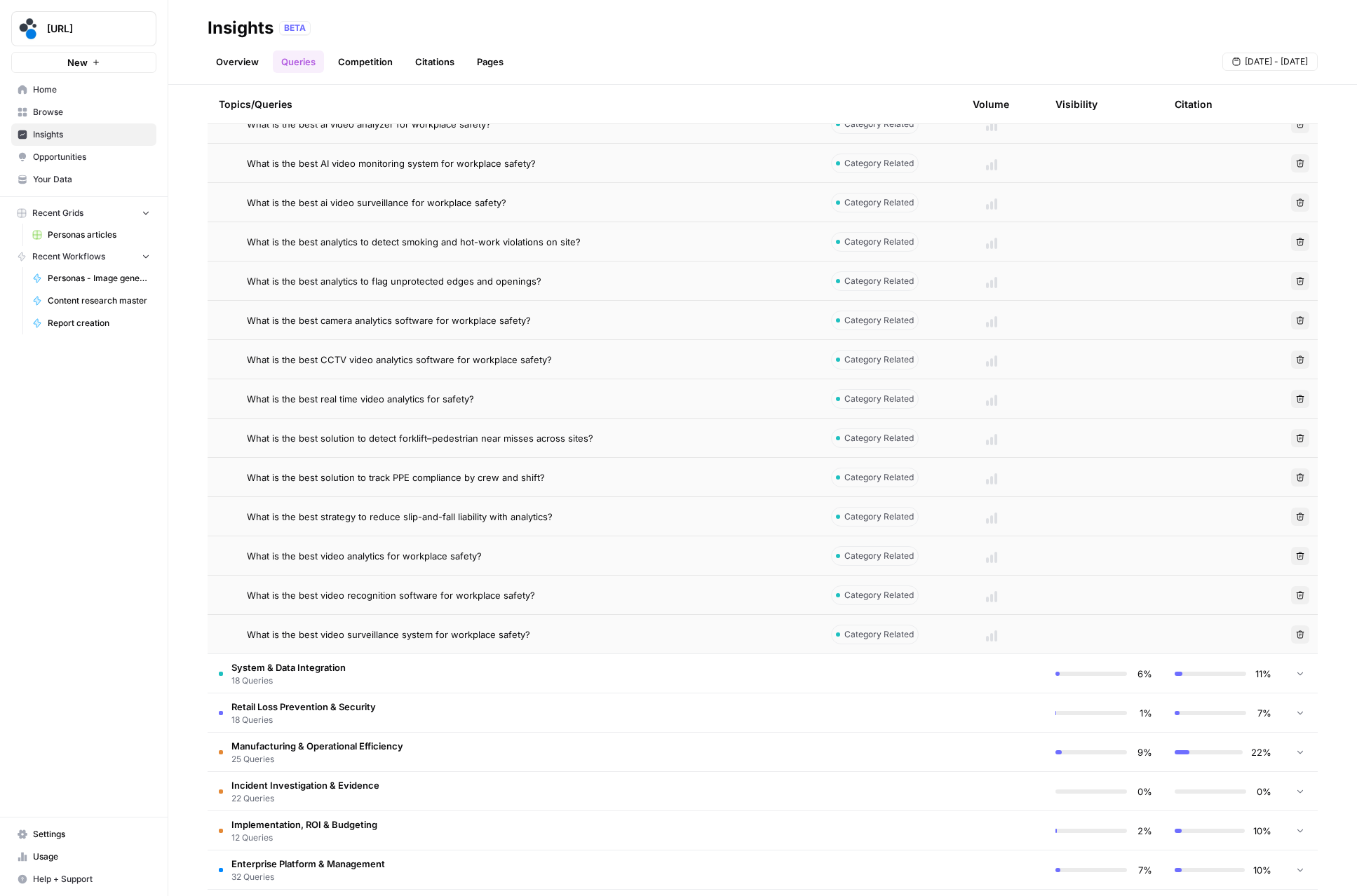
scroll to position [615, 0]
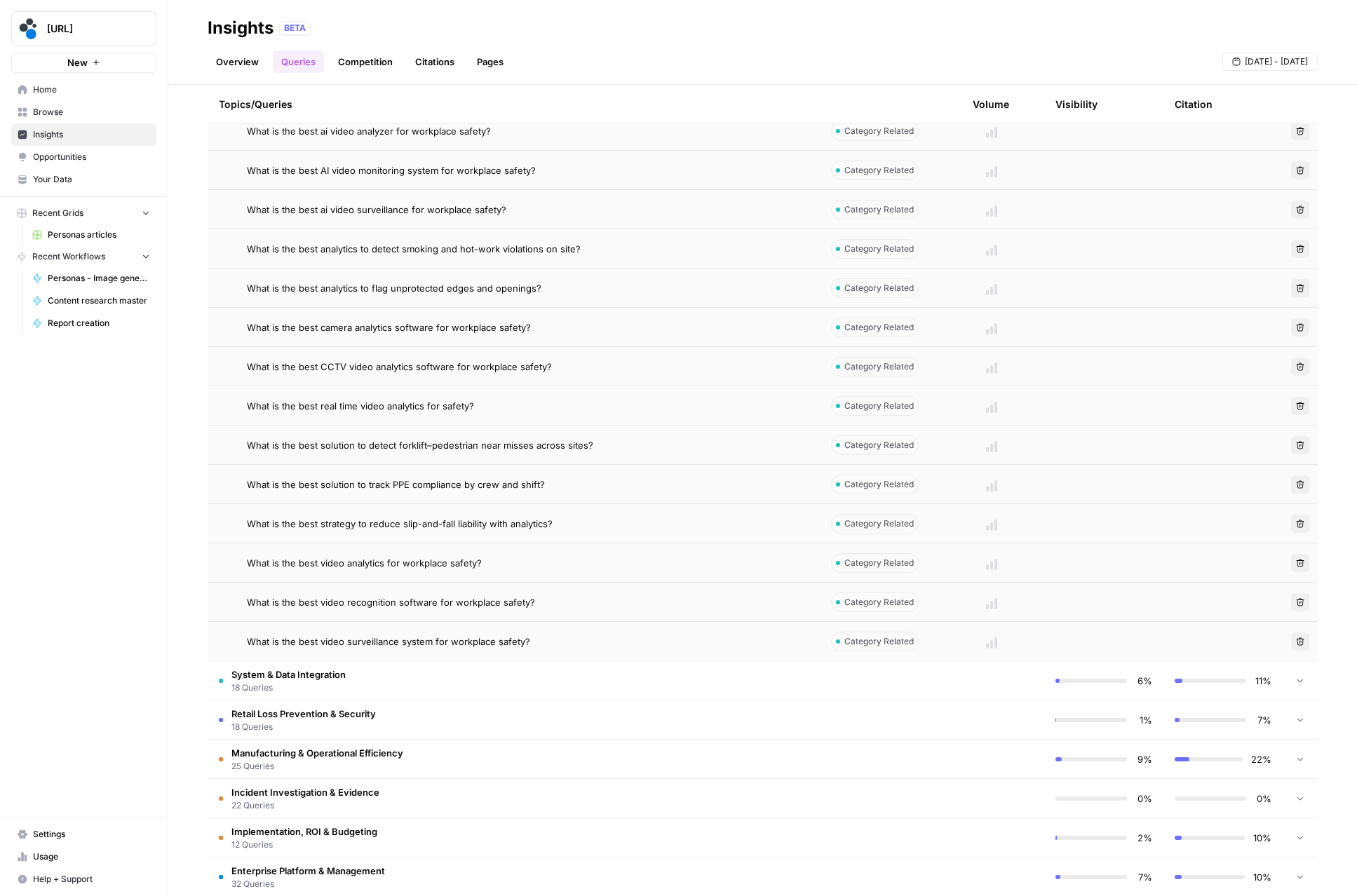
click at [42, 163] on span "Opportunities" at bounding box center [92, 157] width 117 height 13
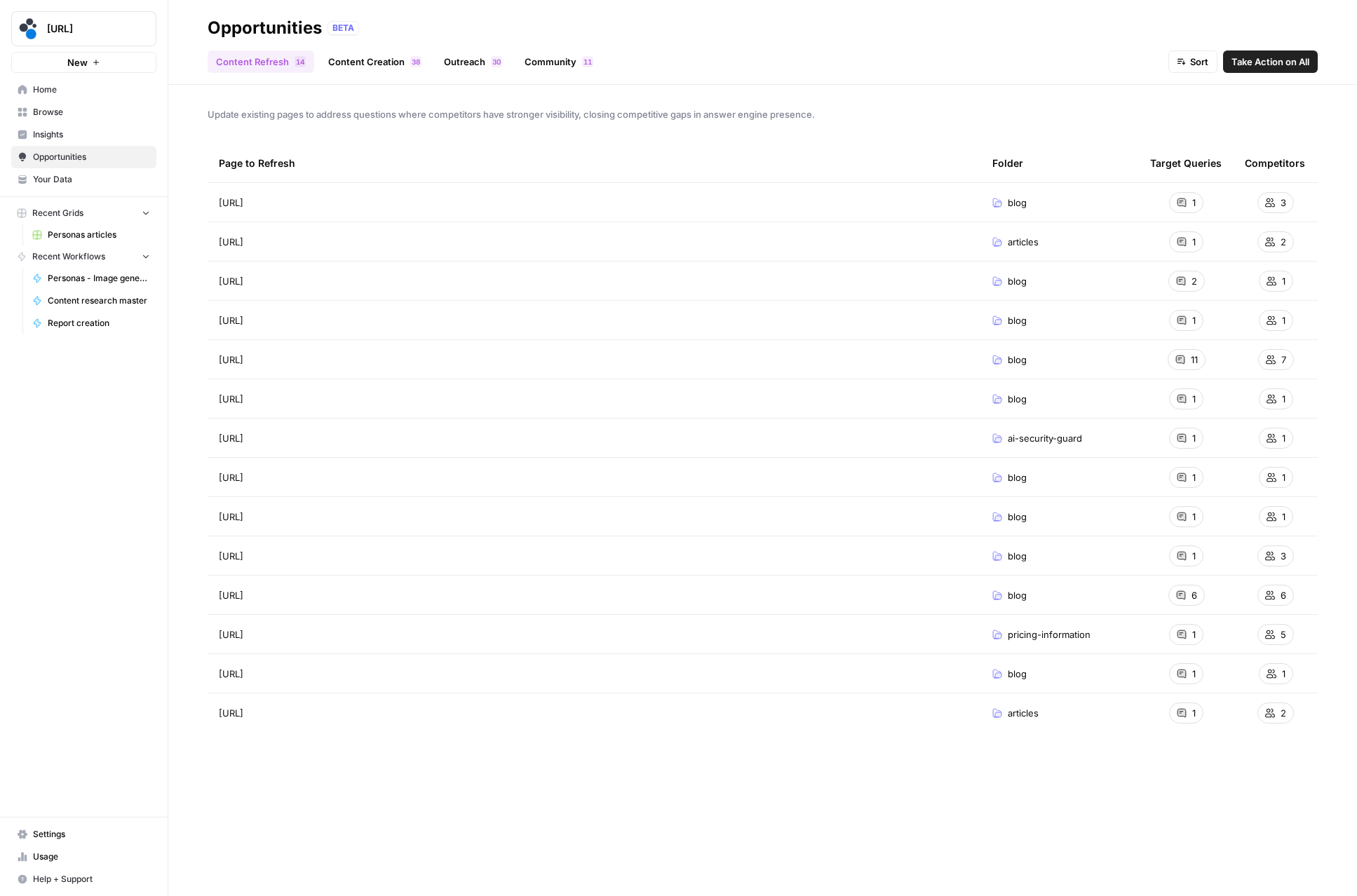
click at [546, 58] on link "Community 1 1" at bounding box center [559, 61] width 86 height 22
